Goal: Information Seeking & Learning: Learn about a topic

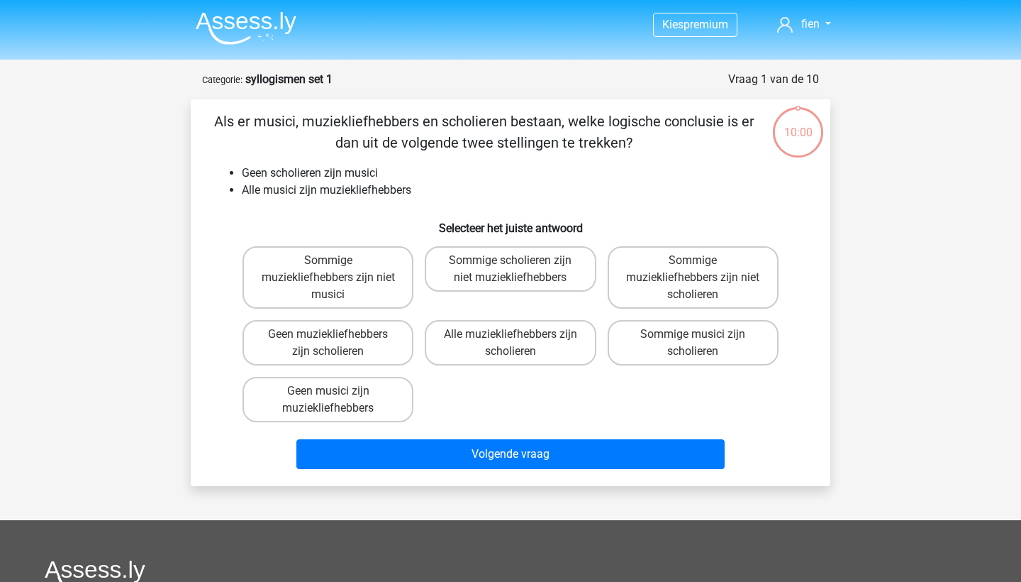
scroll to position [65, 0]
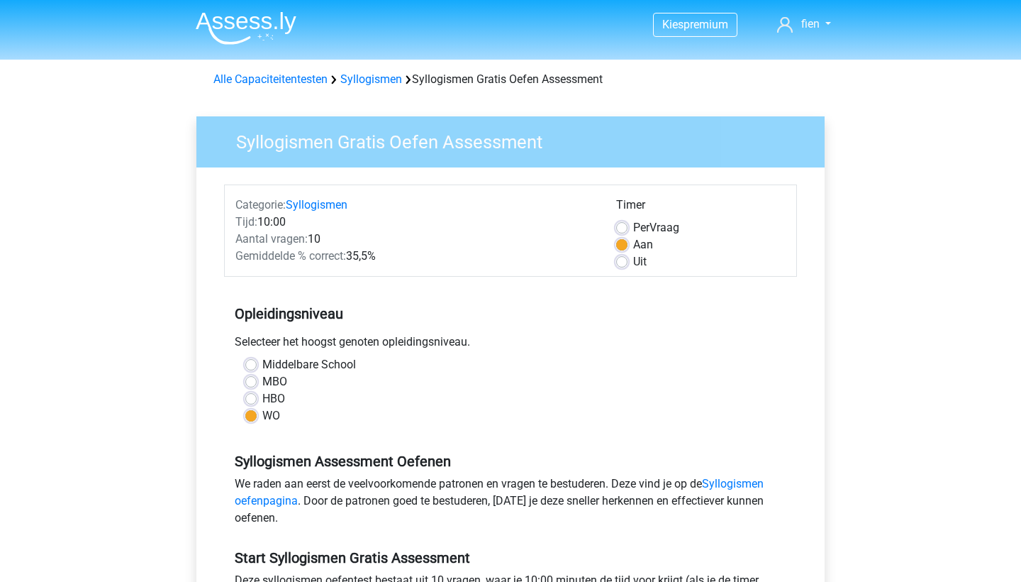
scroll to position [243, 0]
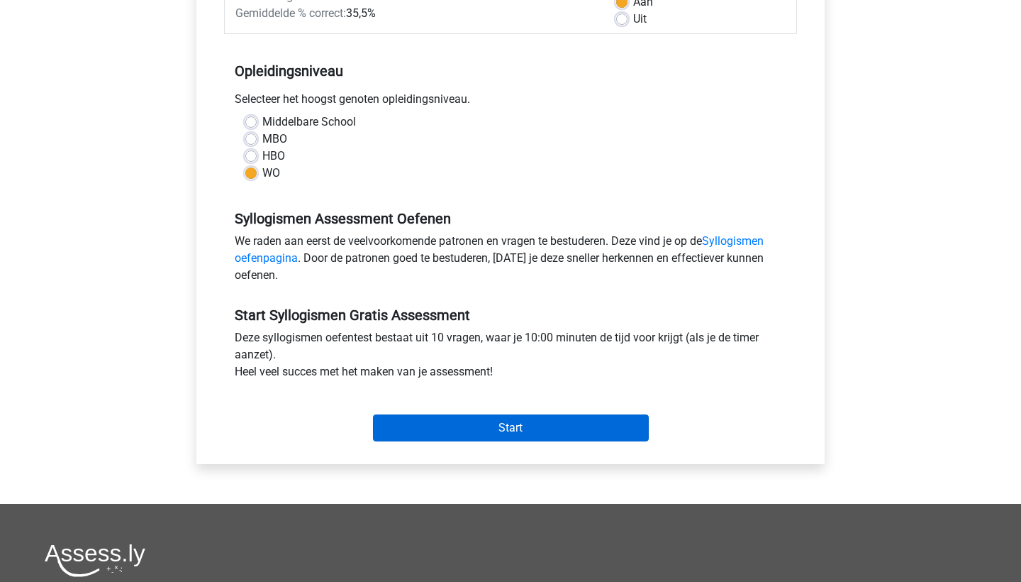
click at [433, 418] on input "Start" at bounding box center [511, 427] width 276 height 27
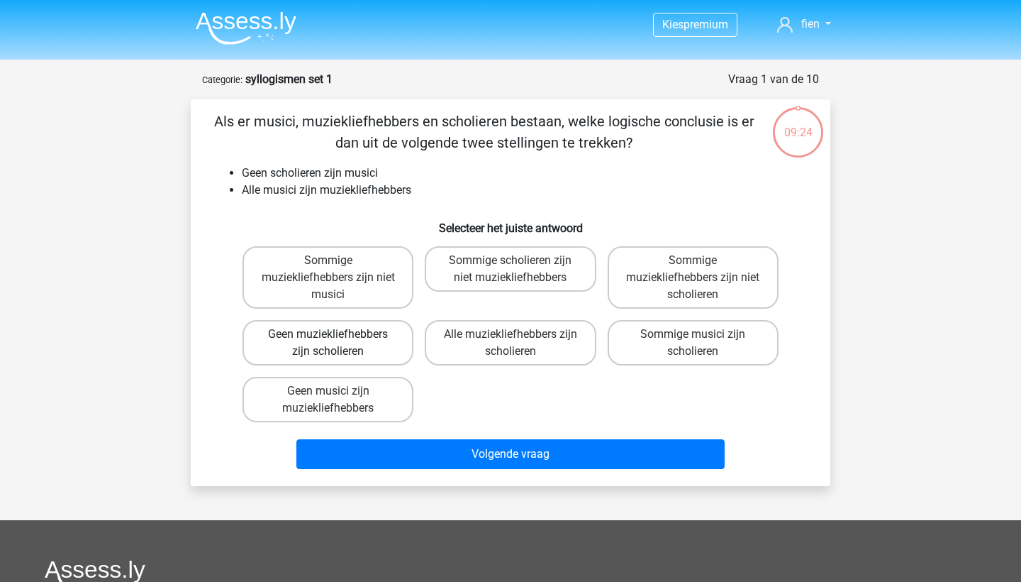
click at [309, 339] on label "Geen muziekliefhebbers zijn scholieren" at bounding box center [328, 342] width 171 height 45
click at [328, 339] on input "Geen muziekliefhebbers zijn scholieren" at bounding box center [332, 338] width 9 height 9
radio input "true"
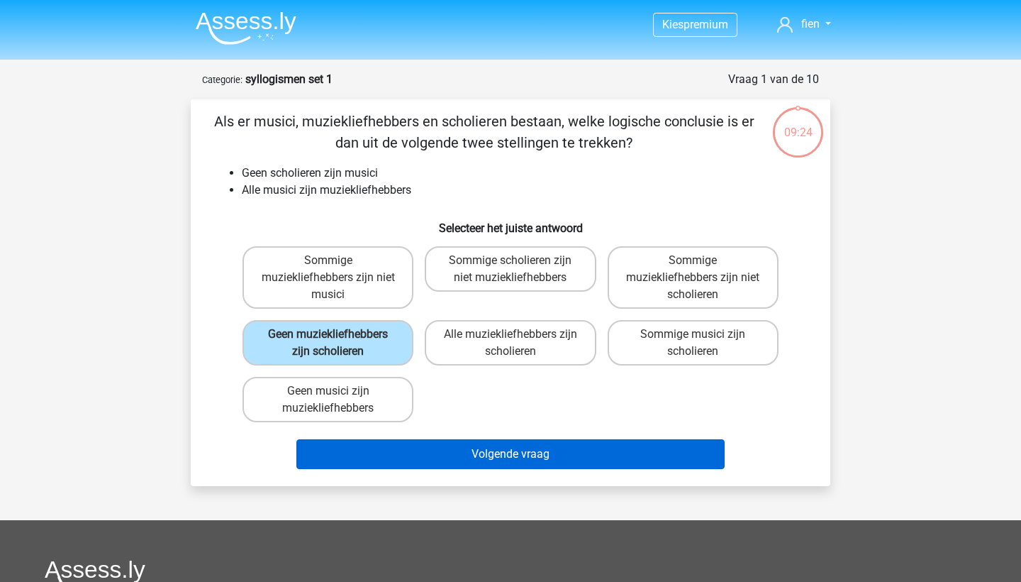
click at [450, 469] on button "Volgende vraag" at bounding box center [511, 454] width 429 height 30
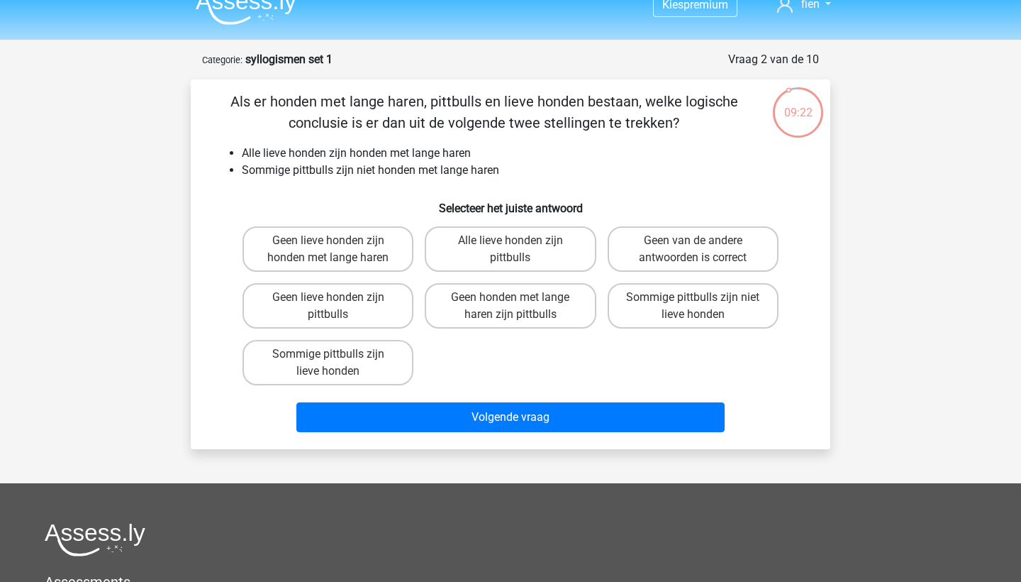
scroll to position [19, 0]
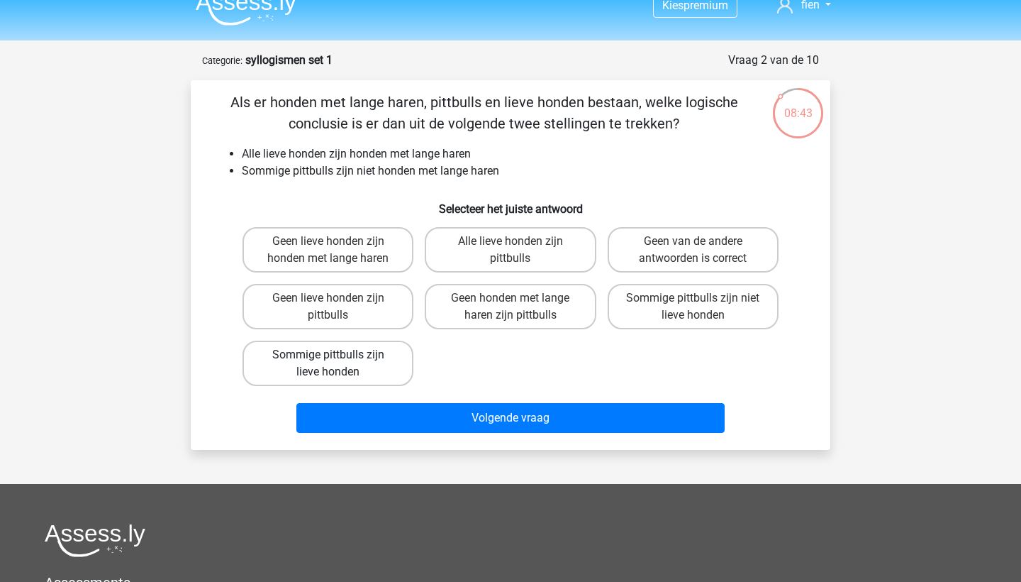
click at [375, 360] on label "Sommige pittbulls zijn lieve honden" at bounding box center [328, 362] width 171 height 45
click at [338, 360] on input "Sommige pittbulls zijn lieve honden" at bounding box center [332, 359] width 9 height 9
radio input "true"
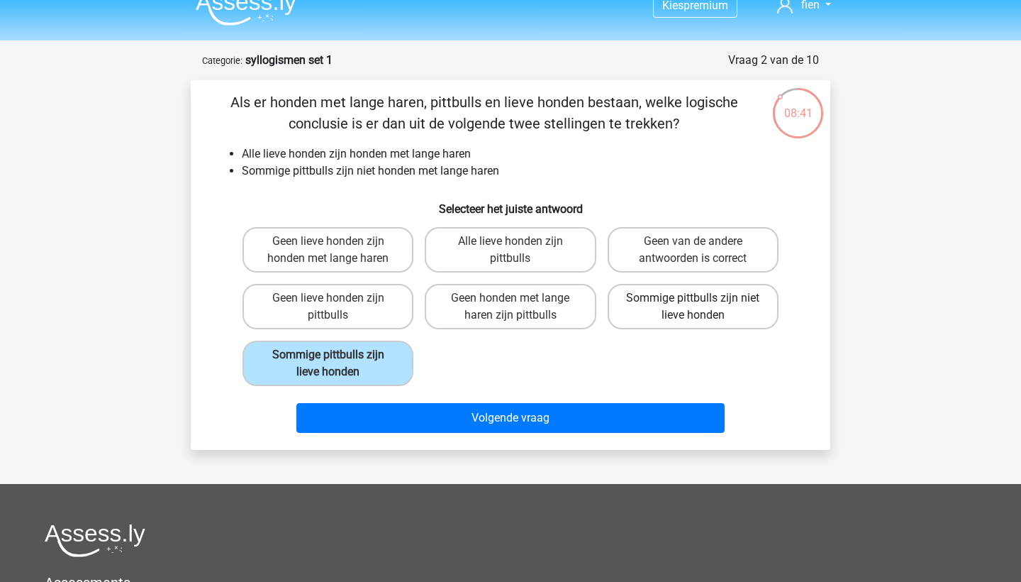
click at [722, 314] on label "Sommige pittbulls zijn niet lieve honden" at bounding box center [693, 306] width 171 height 45
click at [702, 307] on input "Sommige pittbulls zijn niet lieve honden" at bounding box center [697, 302] width 9 height 9
radio input "true"
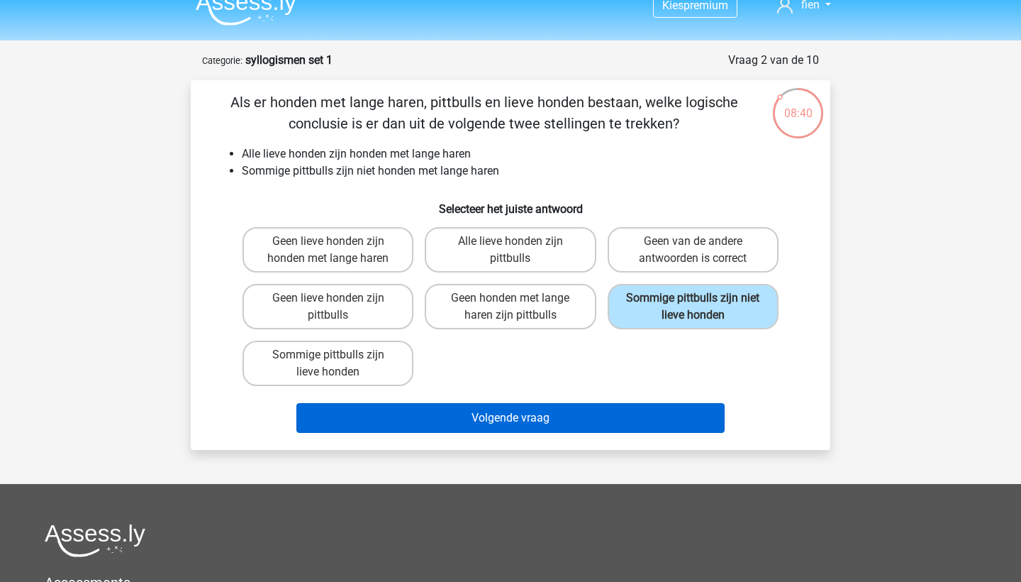
click at [631, 431] on button "Volgende vraag" at bounding box center [511, 418] width 429 height 30
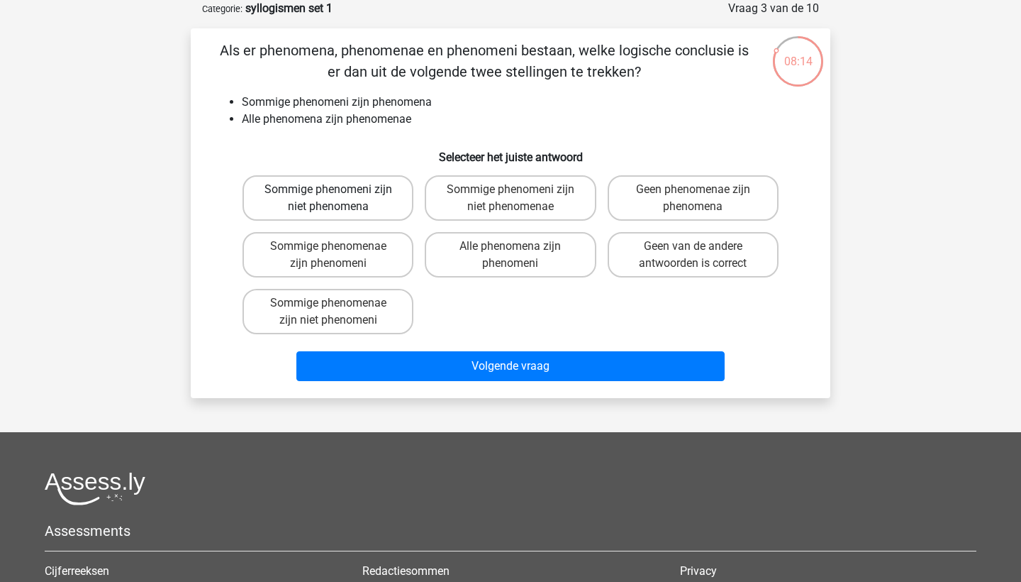
click at [382, 201] on label "Sommige phenomeni zijn niet phenomena" at bounding box center [328, 197] width 171 height 45
click at [338, 199] on input "Sommige phenomeni zijn niet phenomena" at bounding box center [332, 193] width 9 height 9
radio input "true"
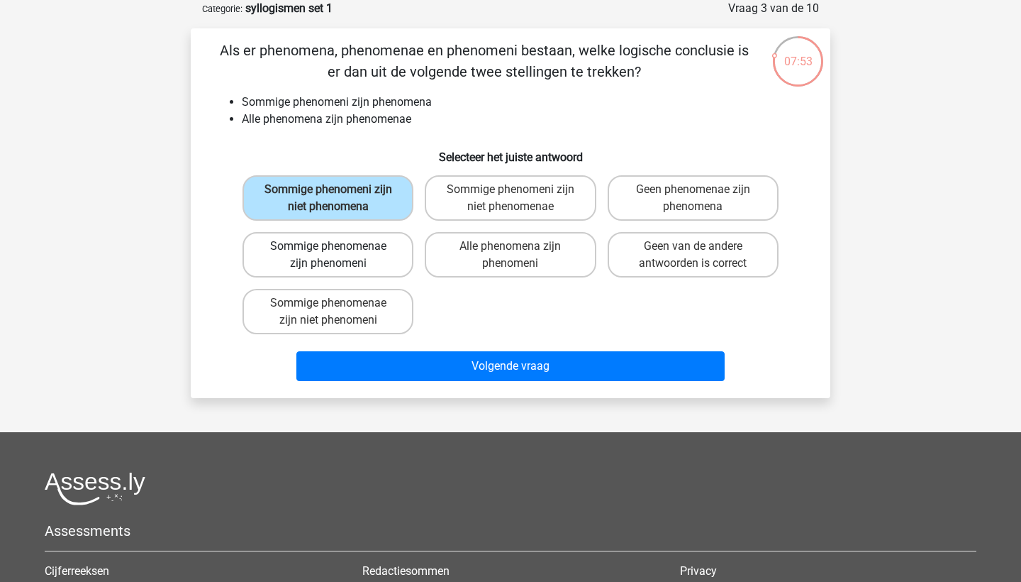
click at [343, 259] on label "Sommige phenomenae zijn phenomeni" at bounding box center [328, 254] width 171 height 45
click at [338, 255] on input "Sommige phenomenae zijn phenomeni" at bounding box center [332, 250] width 9 height 9
radio input "true"
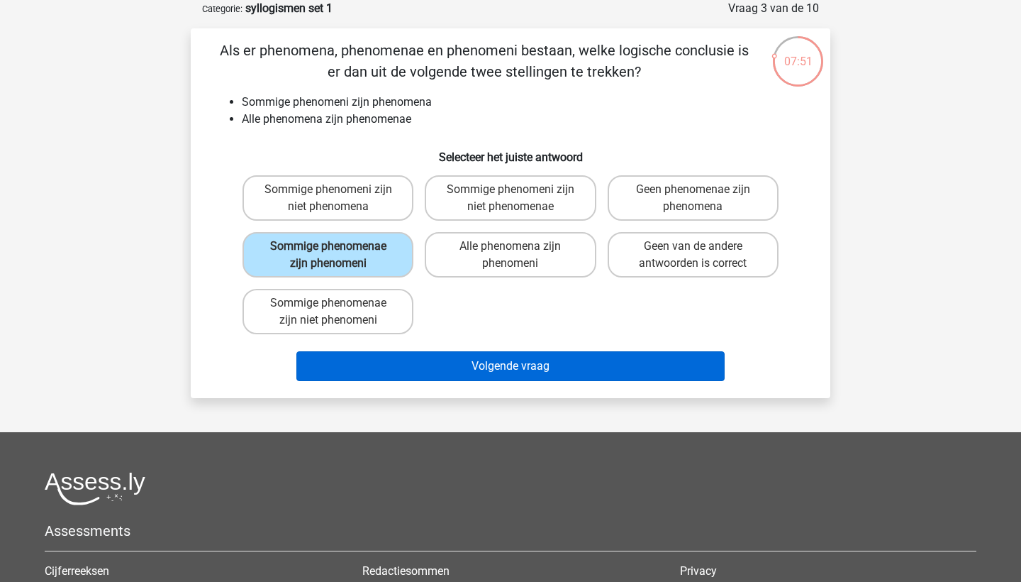
click at [450, 358] on button "Volgende vraag" at bounding box center [511, 366] width 429 height 30
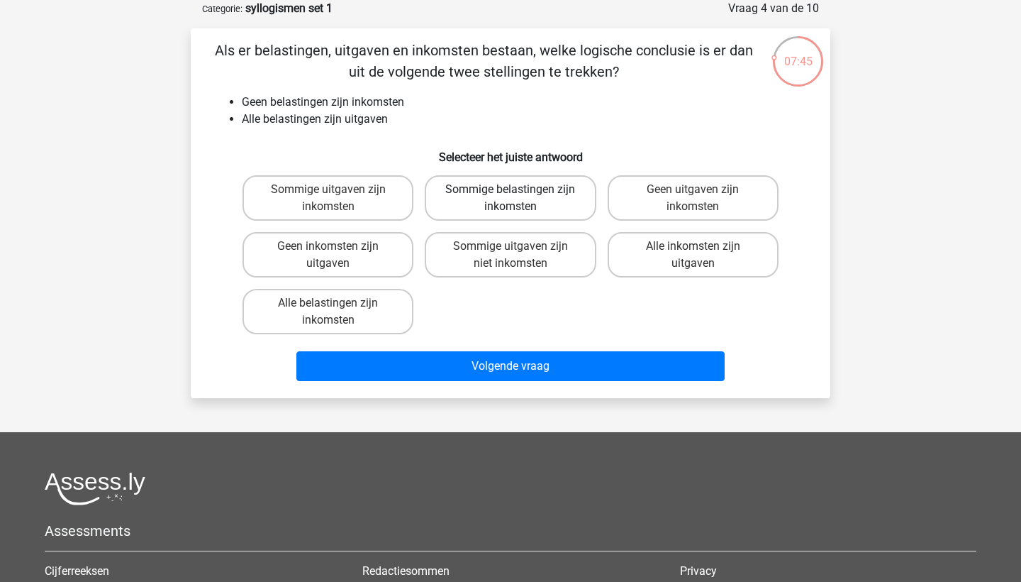
click at [541, 203] on label "Sommige belastingen zijn inkomsten" at bounding box center [510, 197] width 171 height 45
click at [520, 199] on input "Sommige belastingen zijn inkomsten" at bounding box center [515, 193] width 9 height 9
radio input "true"
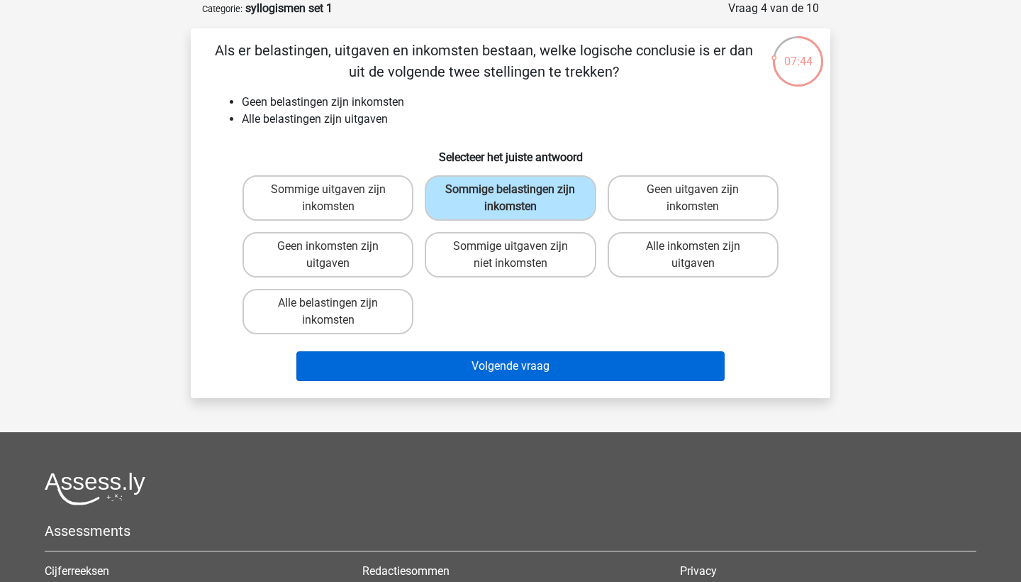
click at [513, 362] on button "Volgende vraag" at bounding box center [511, 366] width 429 height 30
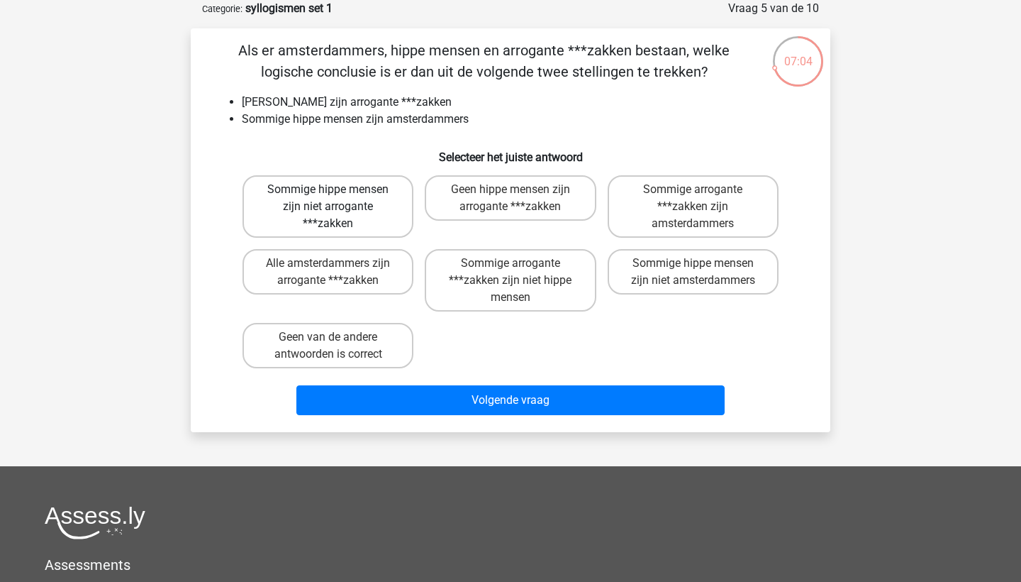
click at [353, 213] on label "Sommige hippe mensen zijn niet arrogante ***zakken" at bounding box center [328, 206] width 171 height 62
click at [338, 199] on input "Sommige hippe mensen zijn niet arrogante ***zakken" at bounding box center [332, 193] width 9 height 9
radio input "true"
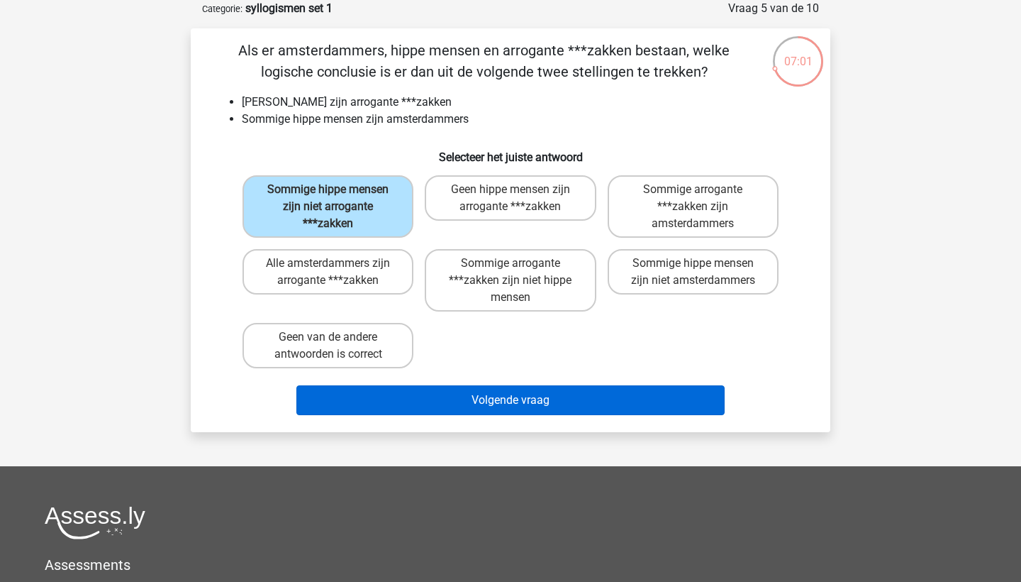
click at [576, 388] on button "Volgende vraag" at bounding box center [511, 400] width 429 height 30
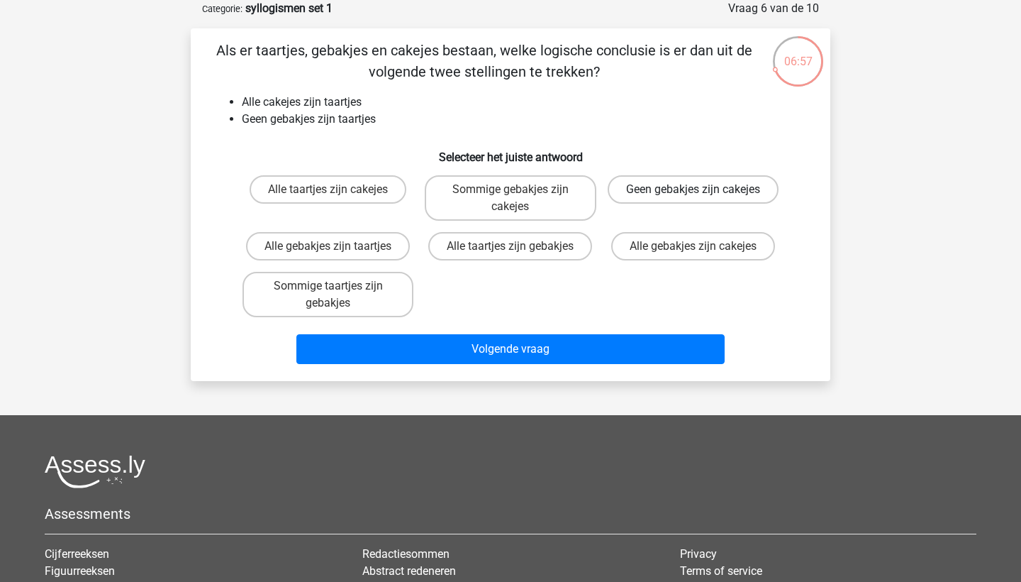
click at [724, 191] on label "Geen gebakjes zijn cakejes" at bounding box center [693, 189] width 171 height 28
click at [702, 191] on input "Geen gebakjes zijn cakejes" at bounding box center [697, 193] width 9 height 9
radio input "true"
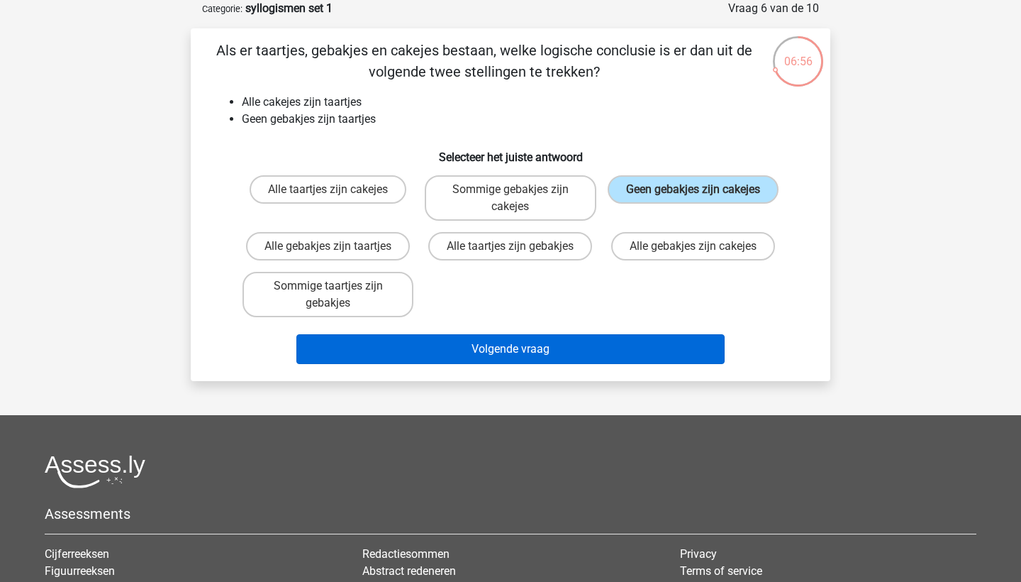
click at [585, 343] on button "Volgende vraag" at bounding box center [511, 349] width 429 height 30
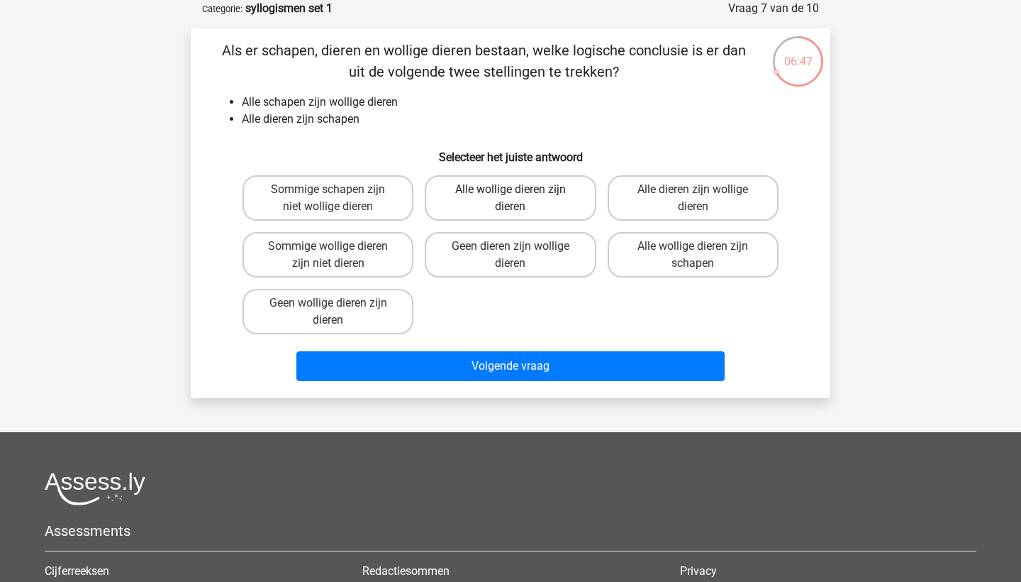
click at [497, 205] on label "Alle wollige dieren zijn dieren" at bounding box center [510, 197] width 171 height 45
click at [511, 199] on input "Alle wollige dieren zijn dieren" at bounding box center [515, 193] width 9 height 9
radio input "true"
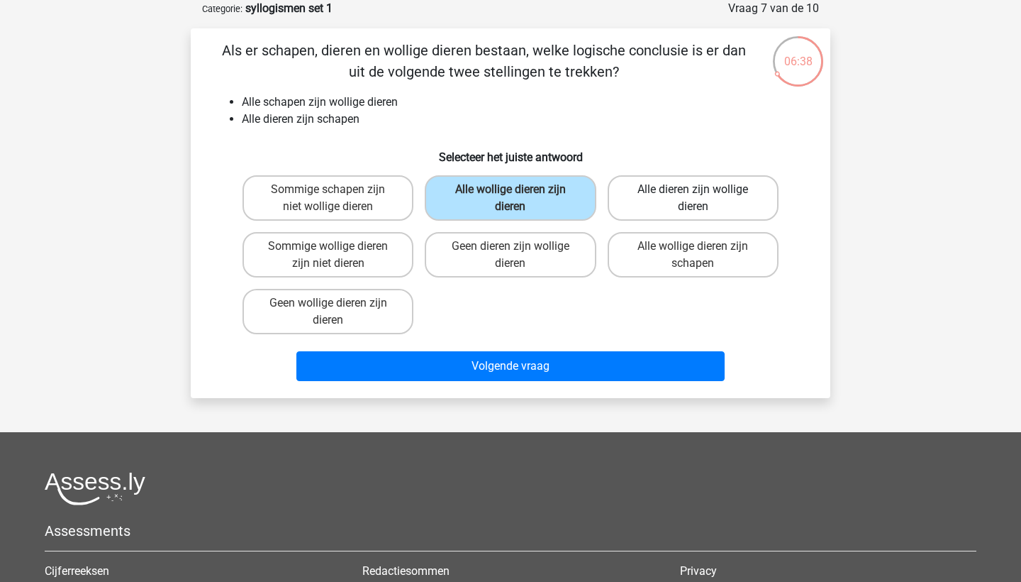
click at [712, 202] on label "Alle dieren zijn wollige dieren" at bounding box center [693, 197] width 171 height 45
click at [702, 199] on input "Alle dieren zijn wollige dieren" at bounding box center [697, 193] width 9 height 9
radio input "true"
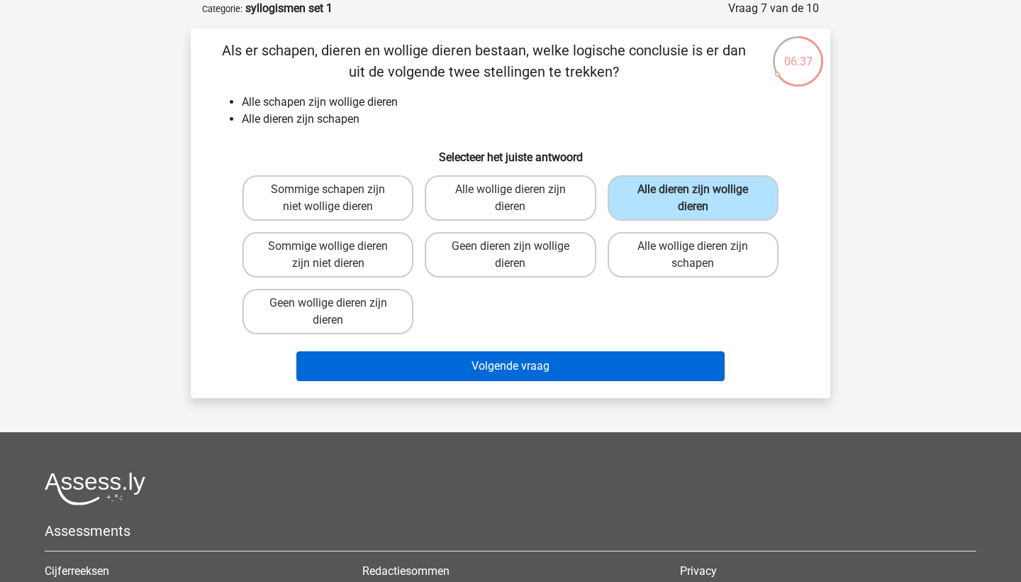
click at [589, 358] on button "Volgende vraag" at bounding box center [511, 366] width 429 height 30
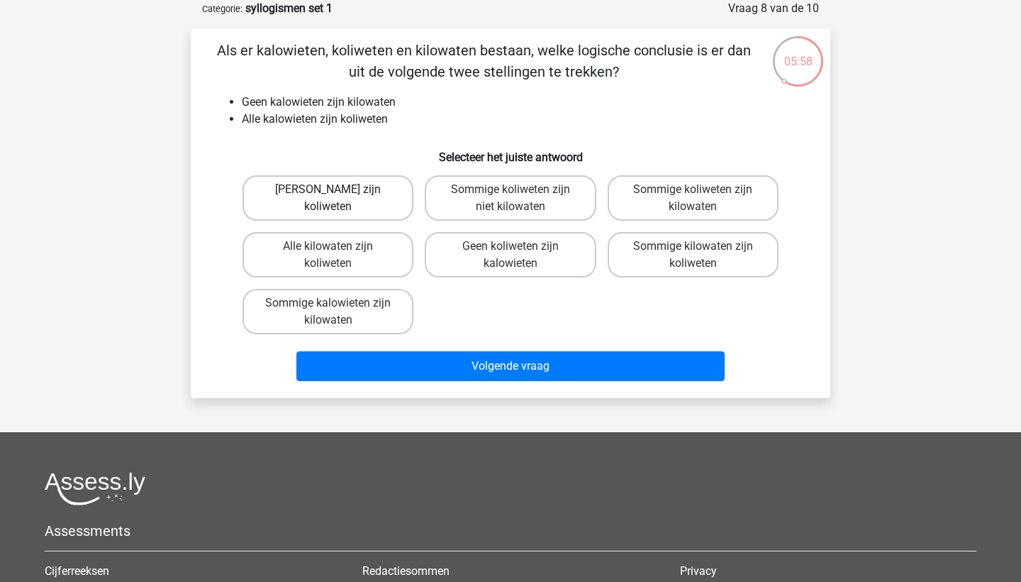
click at [379, 204] on label "Geen kilowaten zijn koliweten" at bounding box center [328, 197] width 171 height 45
click at [338, 199] on input "Geen kilowaten zijn koliweten" at bounding box center [332, 193] width 9 height 9
radio input "true"
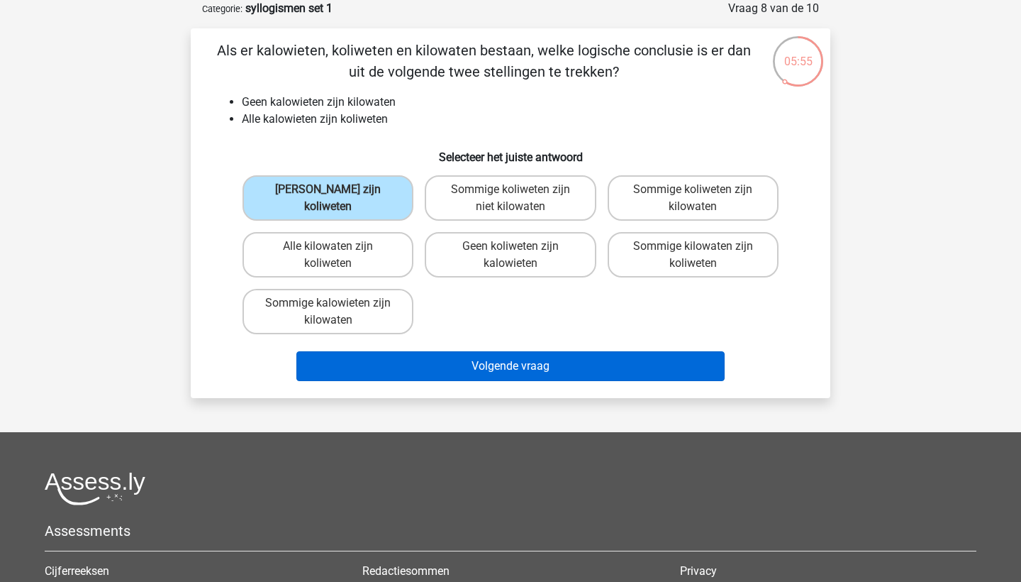
click at [381, 361] on button "Volgende vraag" at bounding box center [511, 366] width 429 height 30
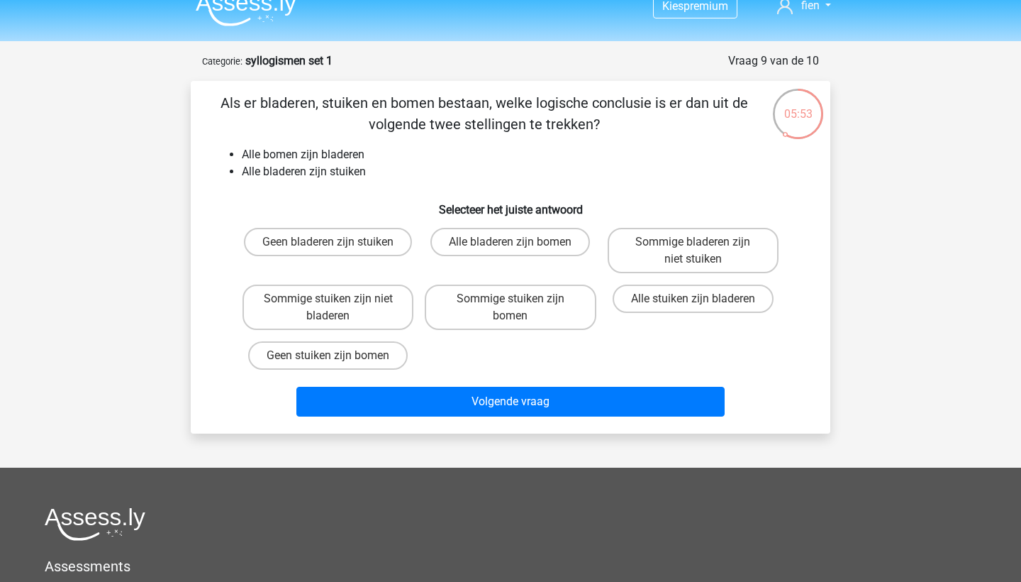
scroll to position [57, 0]
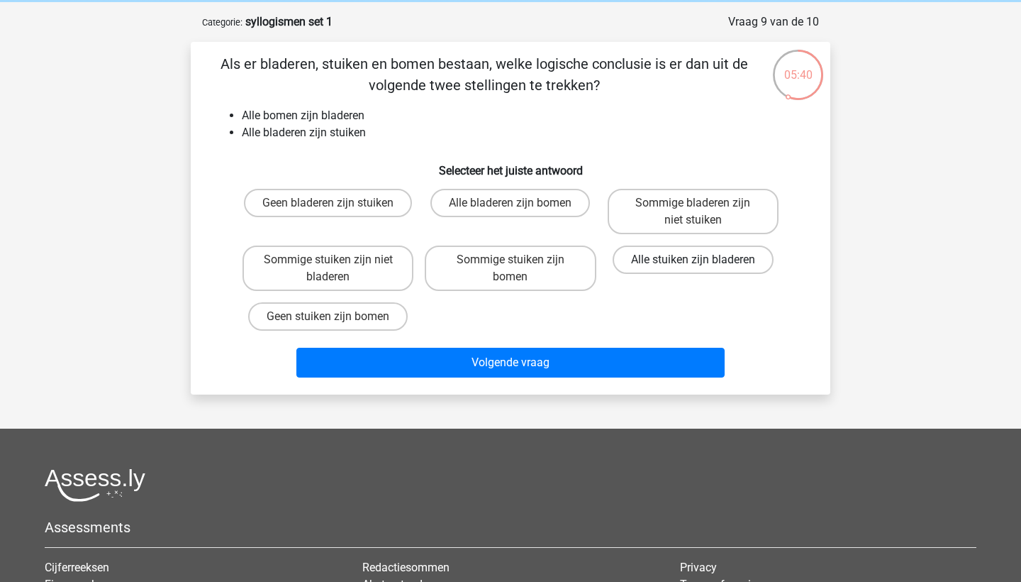
click at [669, 259] on label "Alle stuiken zijn bladeren" at bounding box center [693, 259] width 161 height 28
click at [693, 260] on input "Alle stuiken zijn bladeren" at bounding box center [697, 264] width 9 height 9
radio input "true"
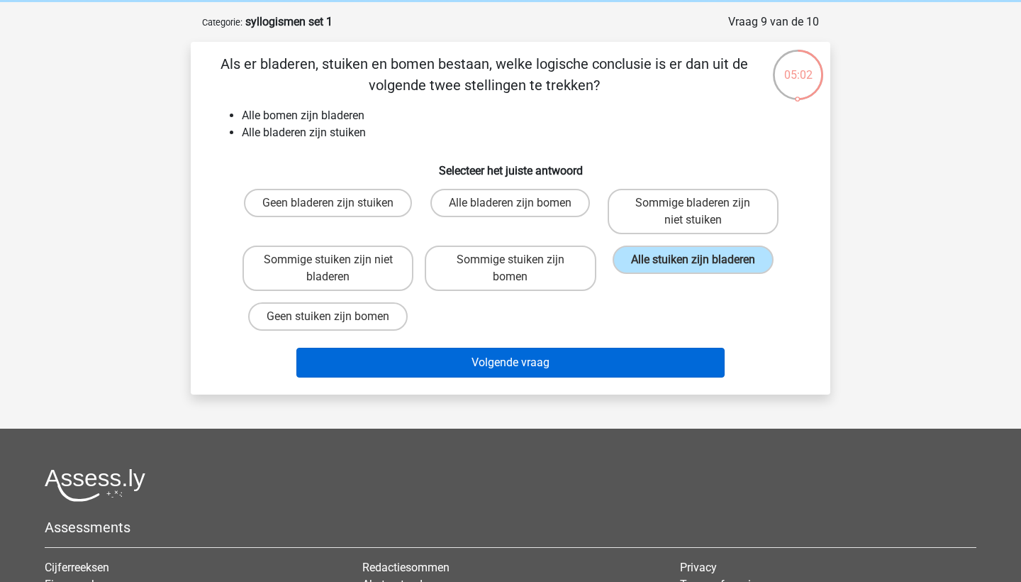
click at [617, 362] on button "Volgende vraag" at bounding box center [511, 363] width 429 height 30
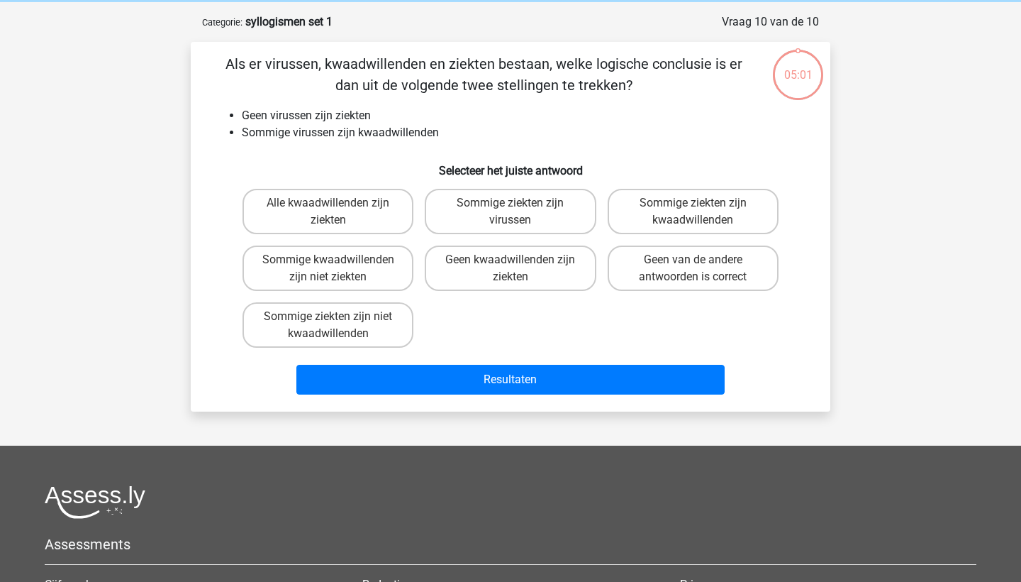
scroll to position [71, 0]
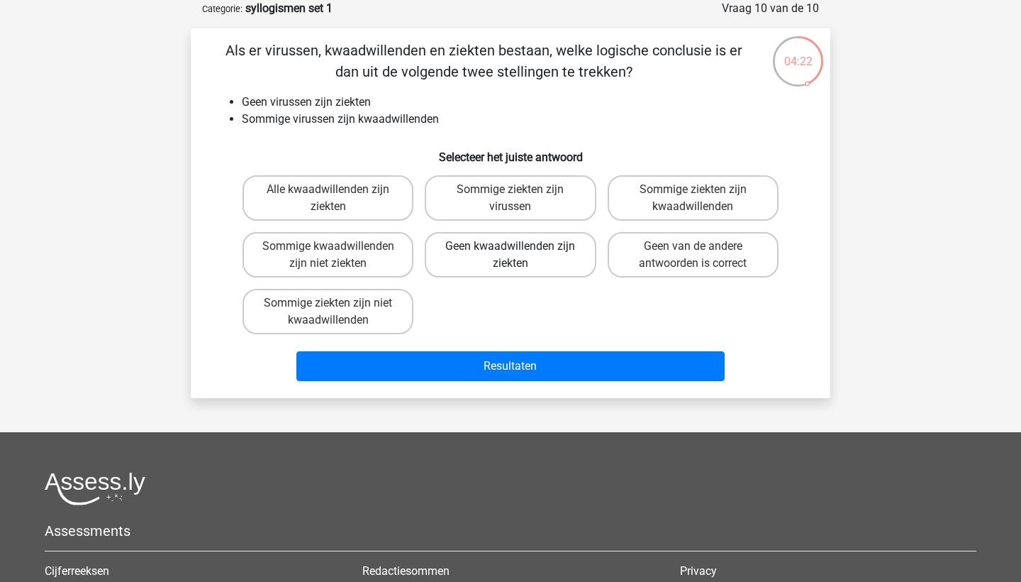
click at [537, 255] on label "Geen kwaadwillenden zijn ziekten" at bounding box center [510, 254] width 171 height 45
click at [520, 255] on input "Geen kwaadwillenden zijn ziekten" at bounding box center [515, 250] width 9 height 9
radio input "true"
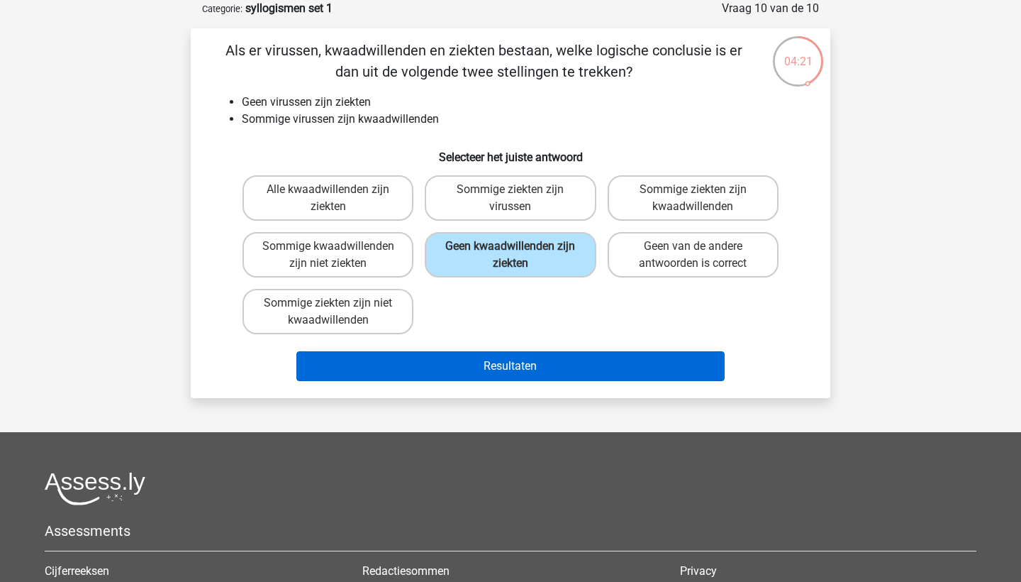
click at [531, 373] on button "Resultaten" at bounding box center [511, 366] width 429 height 30
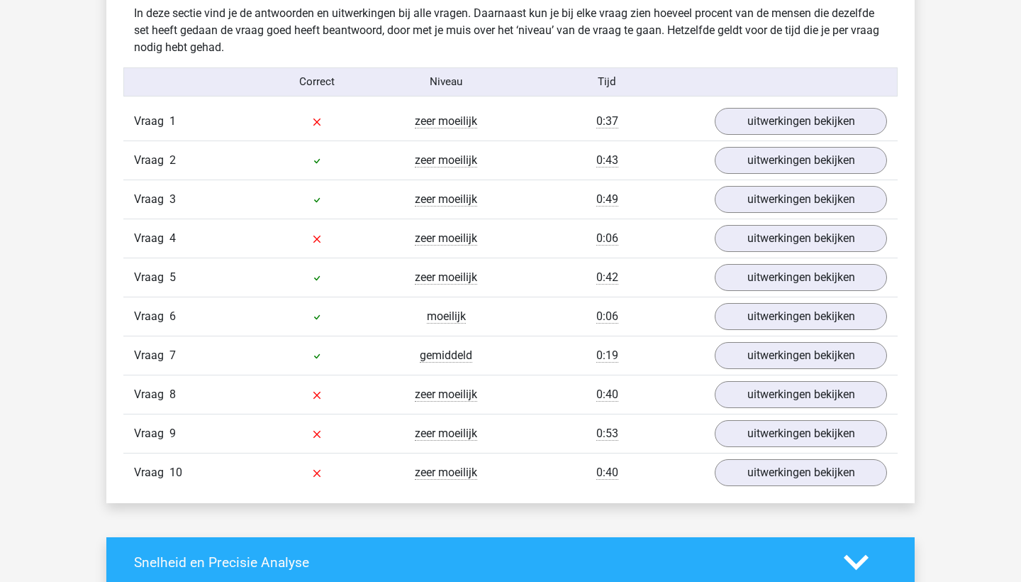
scroll to position [1077, 0]
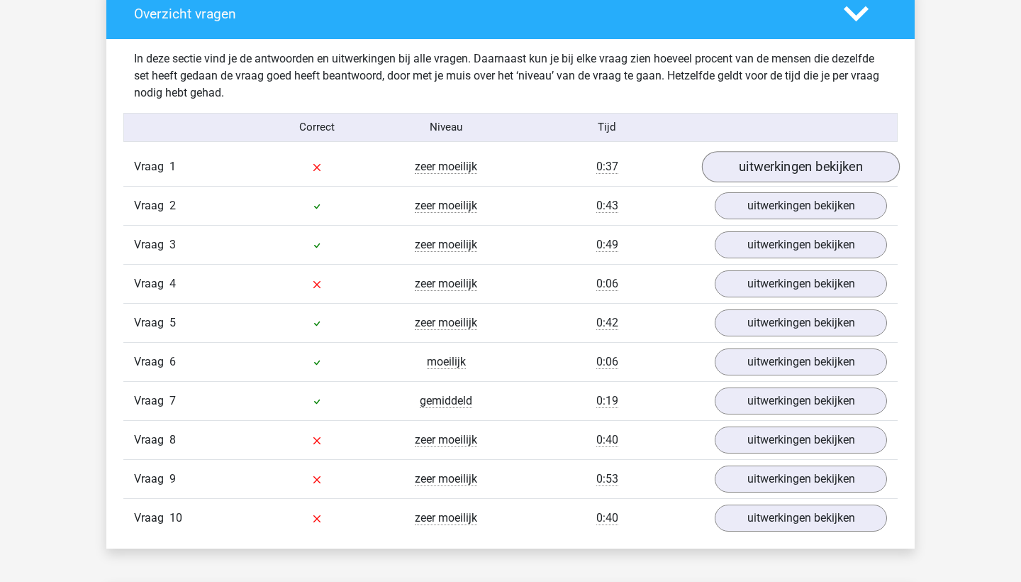
click at [805, 162] on link "uitwerkingen bekijken" at bounding box center [801, 166] width 198 height 31
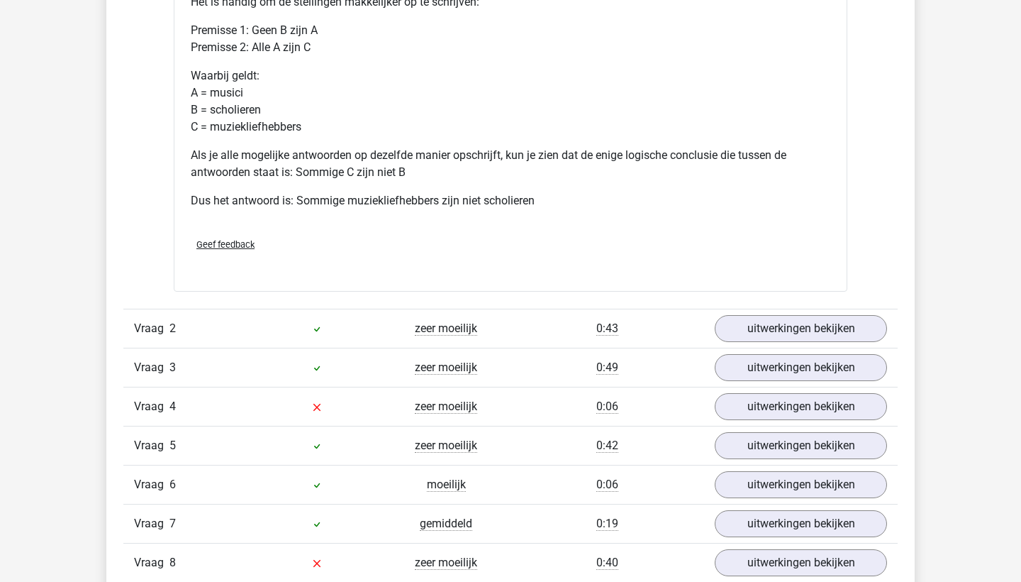
scroll to position [1563, 0]
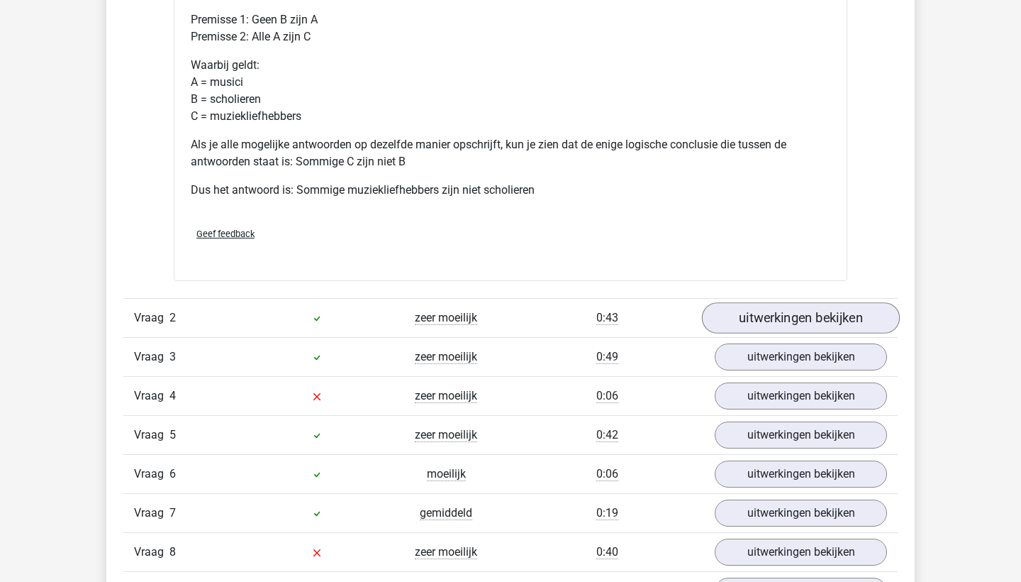
click at [794, 326] on link "uitwerkingen bekijken" at bounding box center [801, 317] width 198 height 31
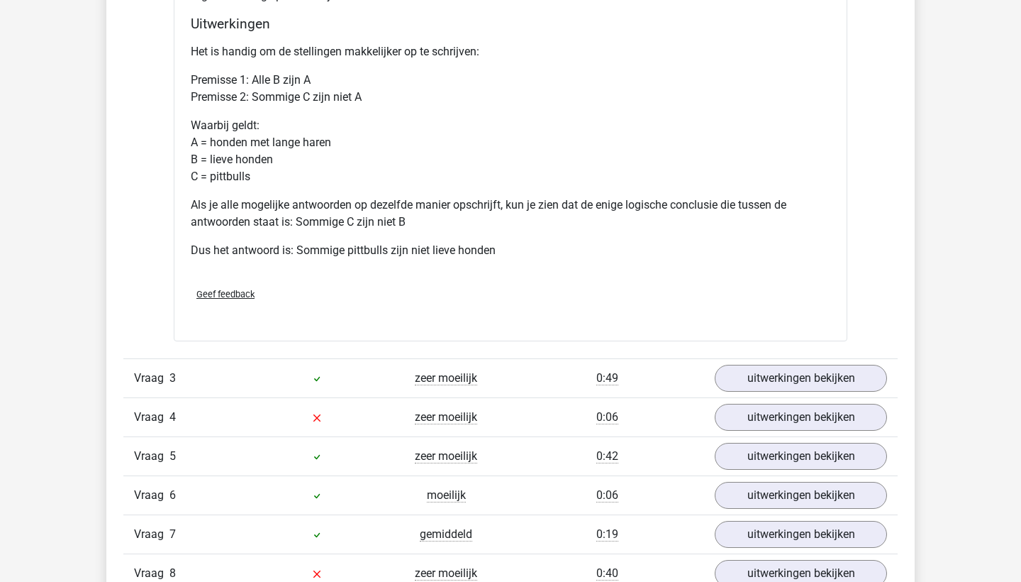
scroll to position [2157, 0]
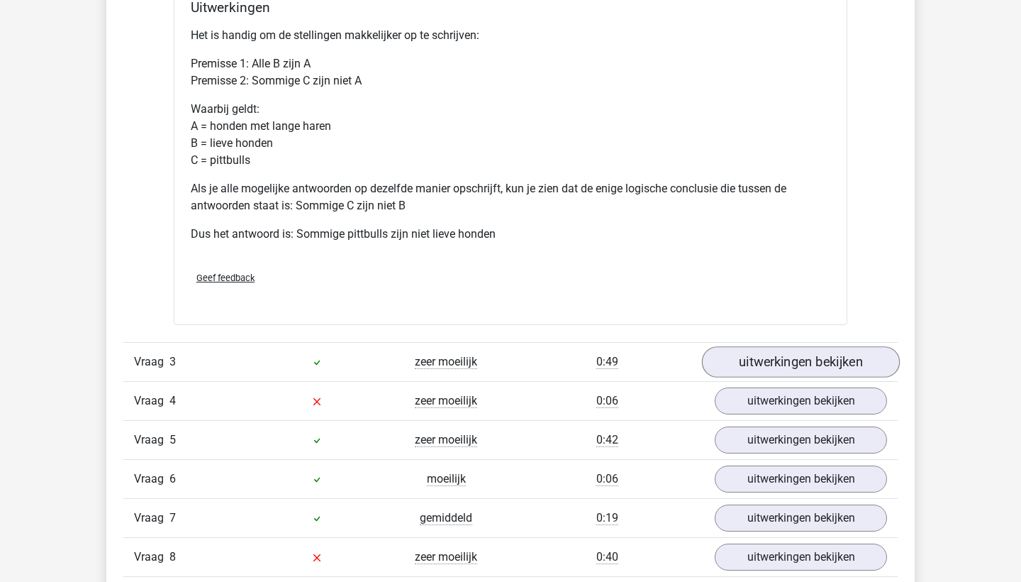
click at [787, 358] on link "uitwerkingen bekijken" at bounding box center [801, 362] width 198 height 31
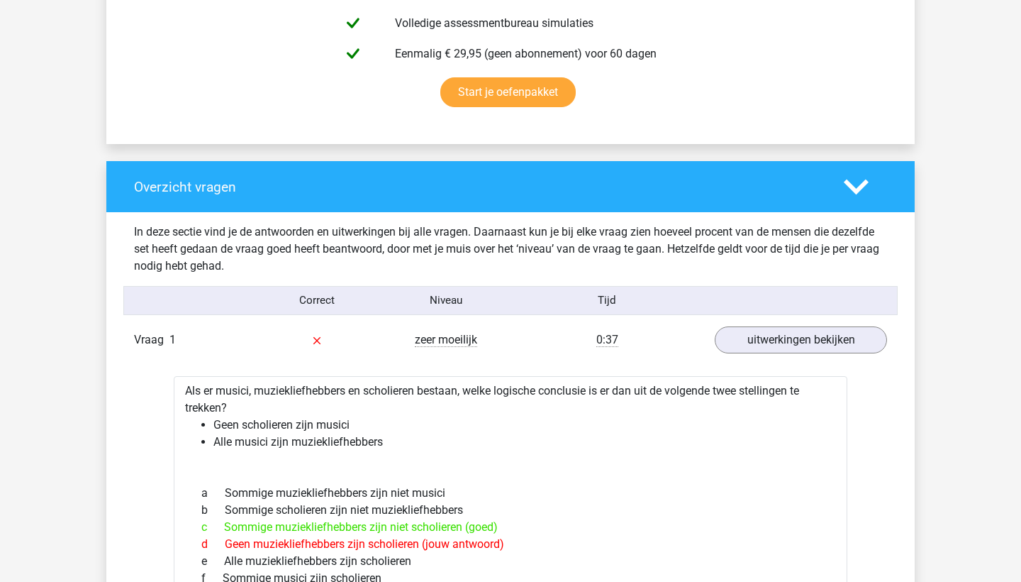
scroll to position [929, 0]
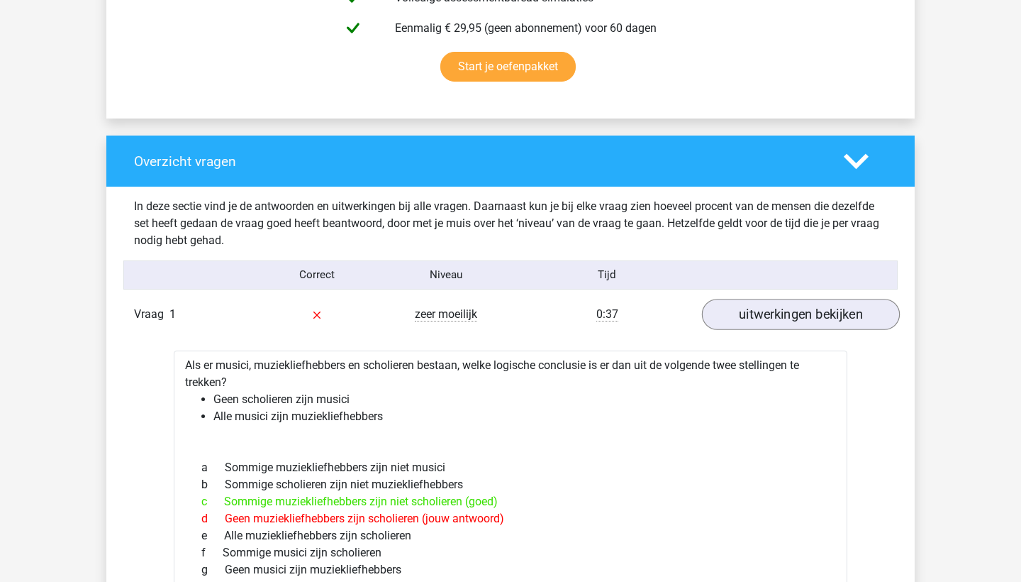
click at [769, 303] on link "uitwerkingen bekijken" at bounding box center [801, 314] width 198 height 31
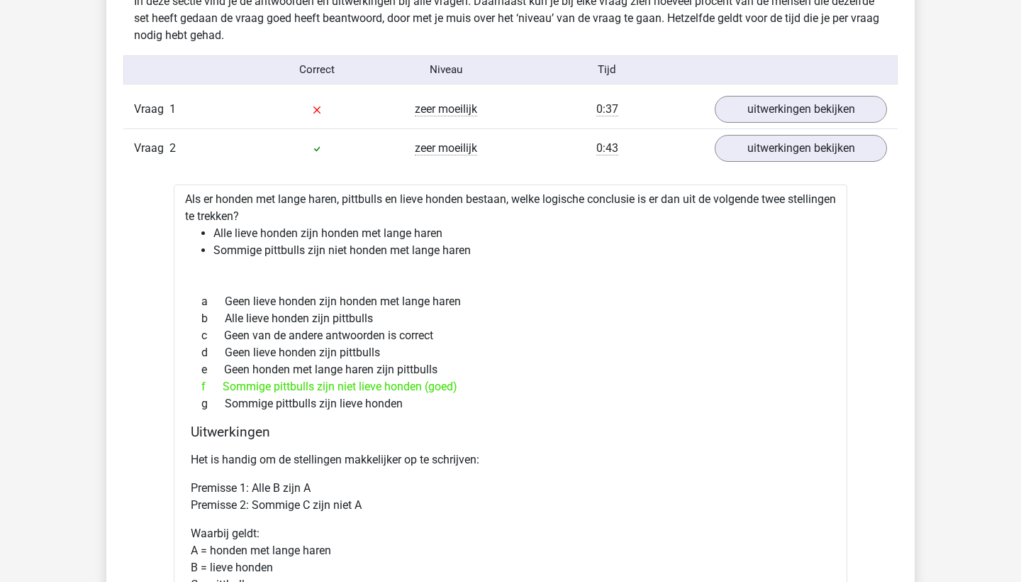
scroll to position [1133, 0]
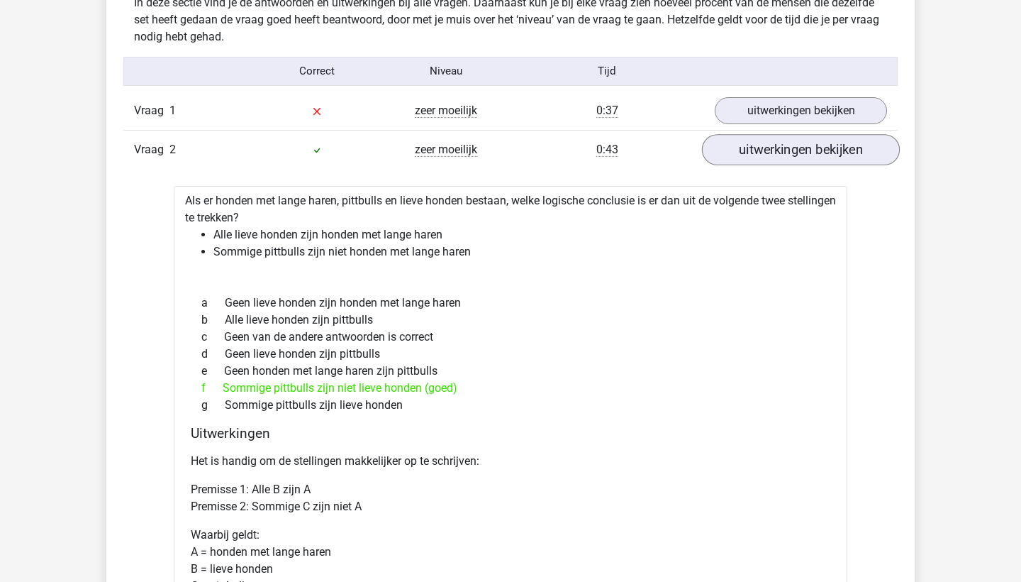
click at [775, 153] on link "uitwerkingen bekijken" at bounding box center [801, 149] width 198 height 31
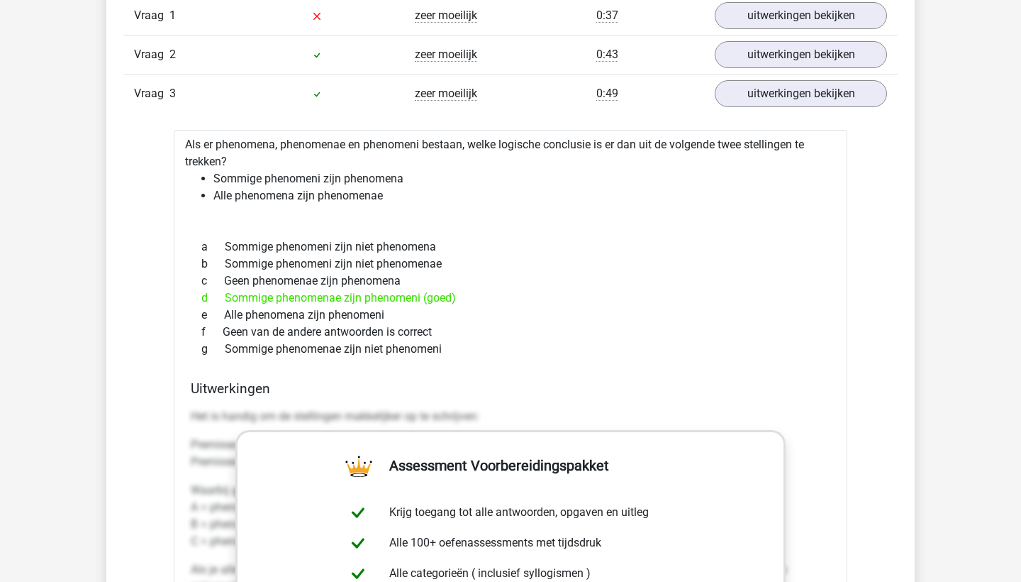
scroll to position [1227, 0]
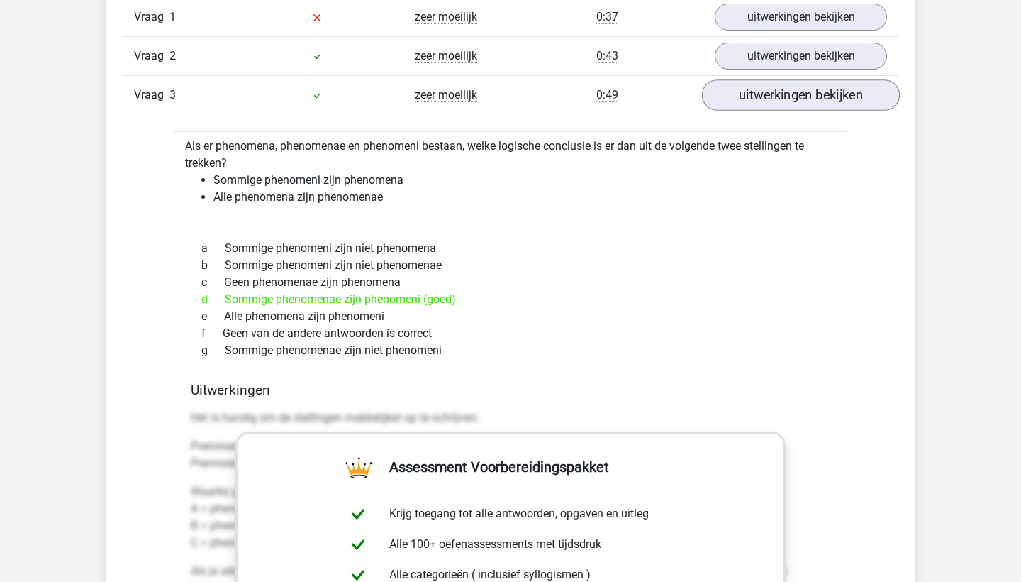
click at [782, 91] on link "uitwerkingen bekijken" at bounding box center [801, 94] width 198 height 31
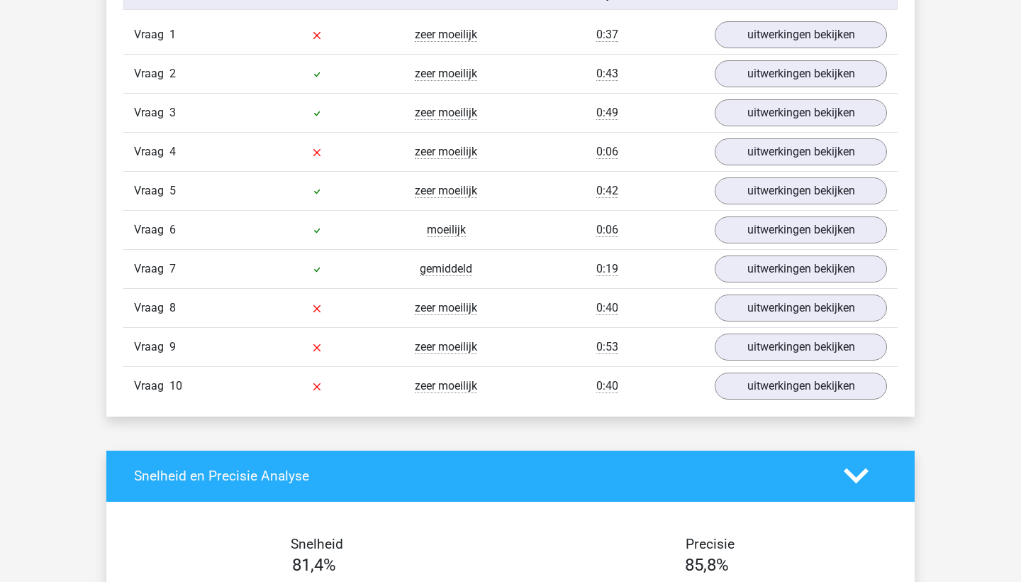
scroll to position [1192, 0]
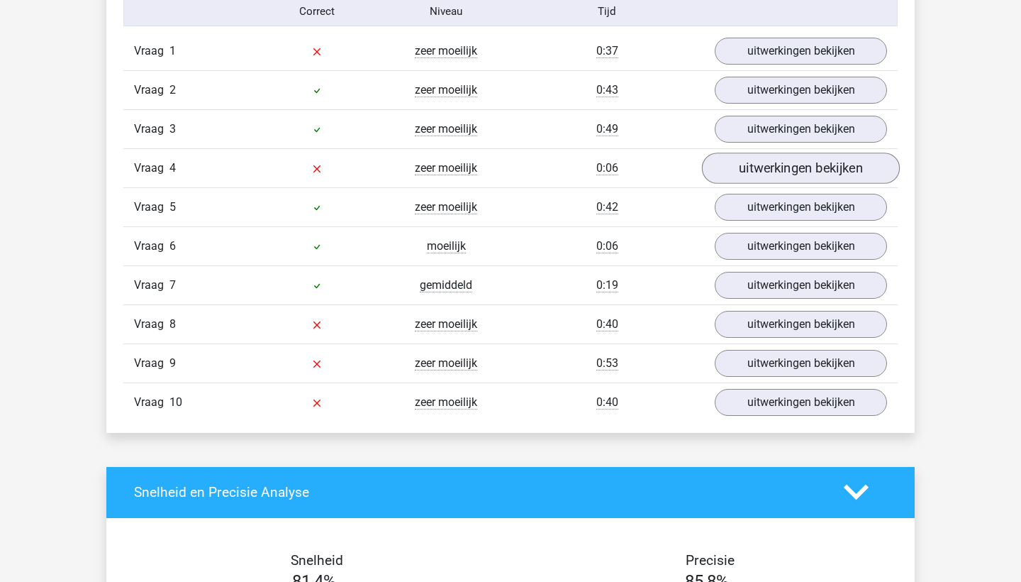
click at [771, 175] on link "uitwerkingen bekijken" at bounding box center [801, 168] width 198 height 31
